Goal: Task Accomplishment & Management: Manage account settings

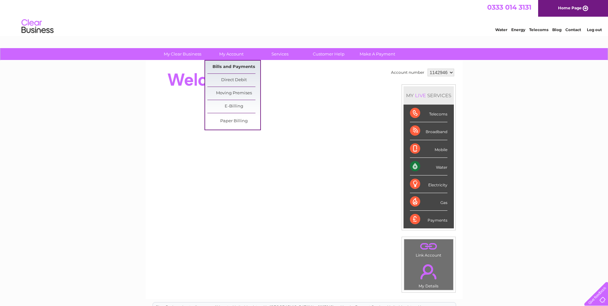
click at [238, 64] on link "Bills and Payments" at bounding box center [233, 67] width 53 height 13
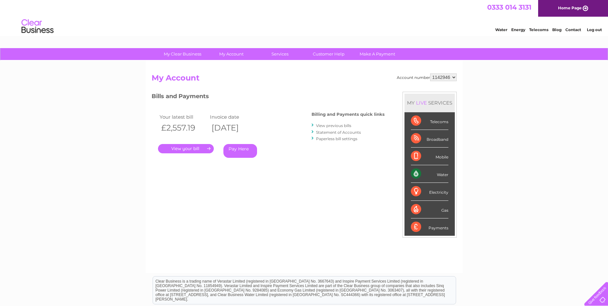
click at [190, 148] on link "." at bounding box center [186, 148] width 56 height 9
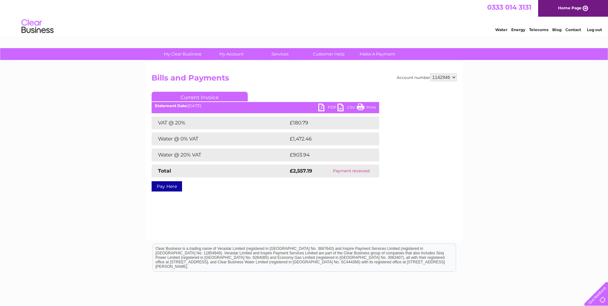
click at [332, 105] on link "PDF" at bounding box center [327, 108] width 19 height 9
